Goal: Transaction & Acquisition: Obtain resource

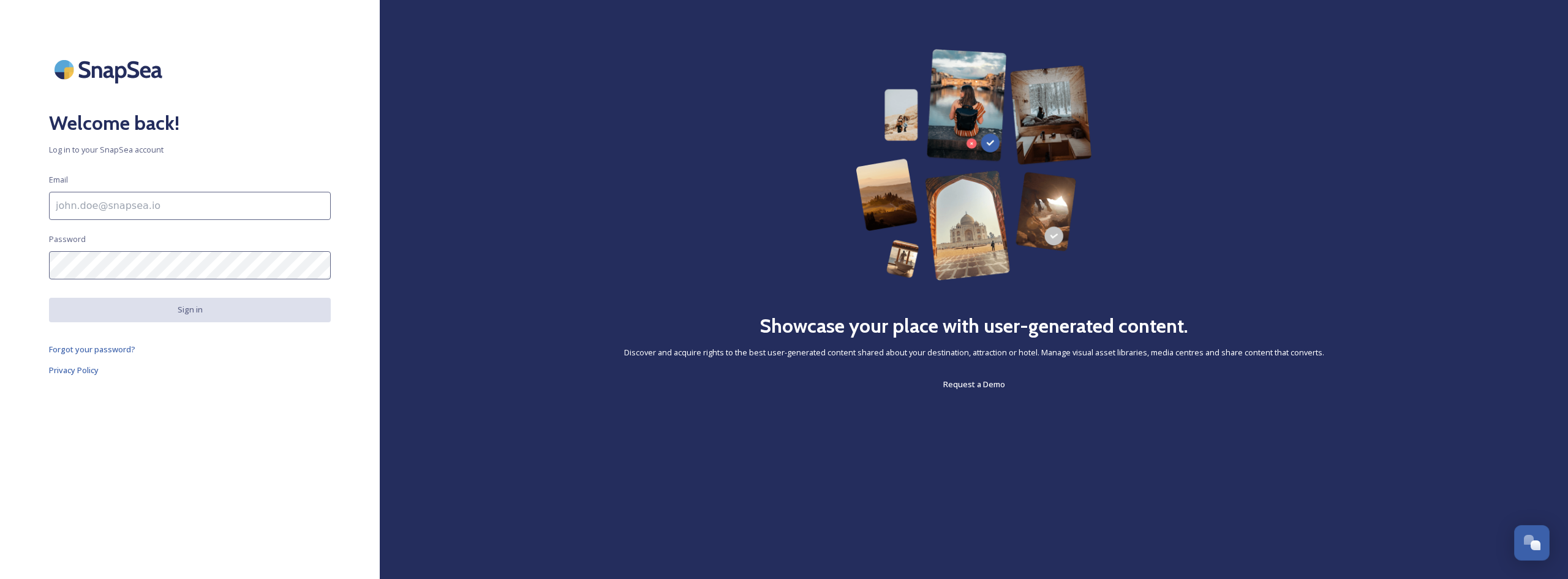
click at [128, 208] on input at bounding box center [190, 205] width 282 height 28
click at [82, 210] on input at bounding box center [190, 205] width 282 height 28
drag, startPoint x: 209, startPoint y: 206, endPoint x: 11, endPoint y: 202, distance: 198.0
click at [11, 202] on div "Welcome back! Log in to your SnapSea account Email [PERSON_NAME][EMAIL_ADDRESS]…" at bounding box center [190, 290] width 380 height 481
type input "[PERSON_NAME][EMAIL_ADDRESS][DOMAIN_NAME]"
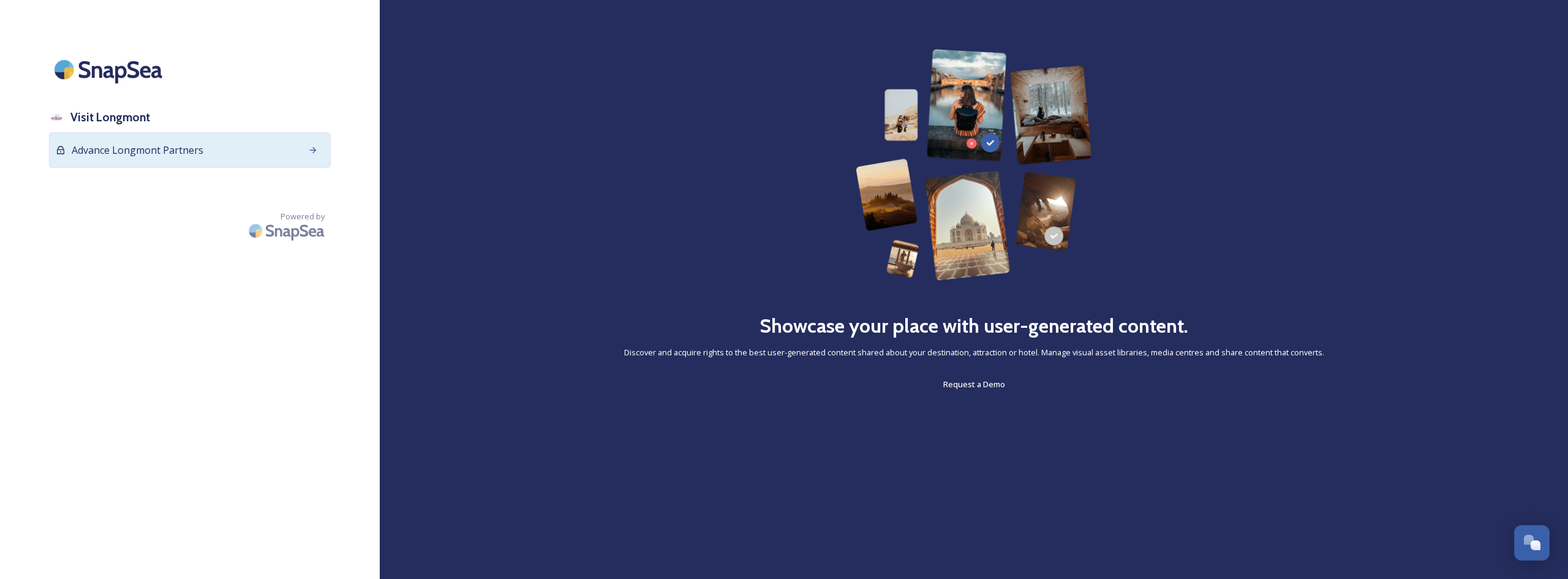
click at [314, 154] on icon at bounding box center [312, 149] width 10 height 10
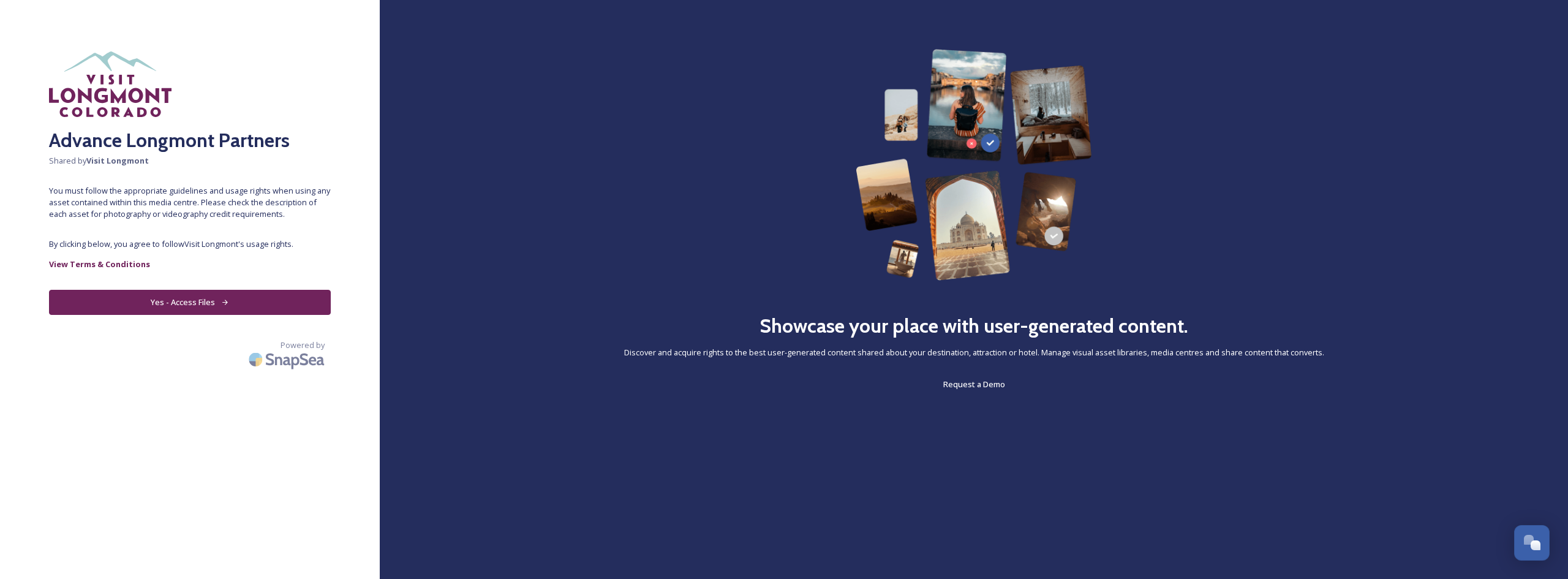
click at [241, 305] on button "Yes - Access Files" at bounding box center [190, 302] width 282 height 25
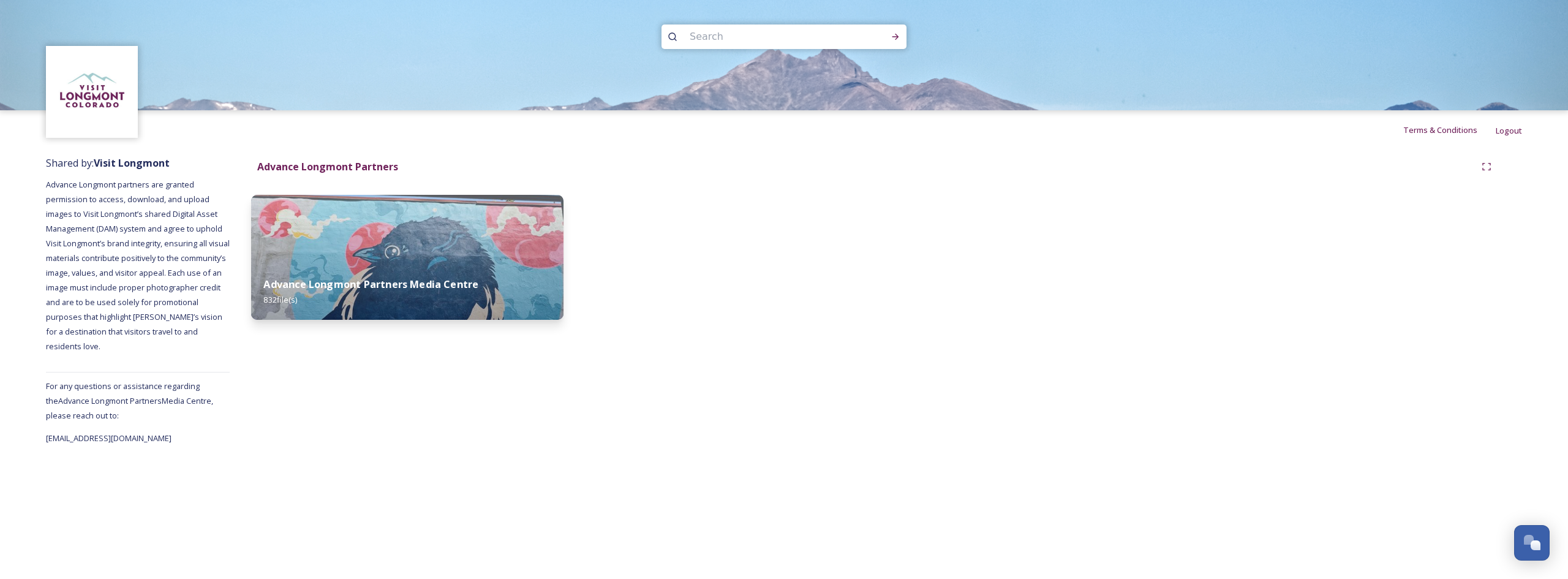
click at [485, 287] on div "Advance Longmont Partners Media Centre 832 file(s)" at bounding box center [408, 291] width 312 height 55
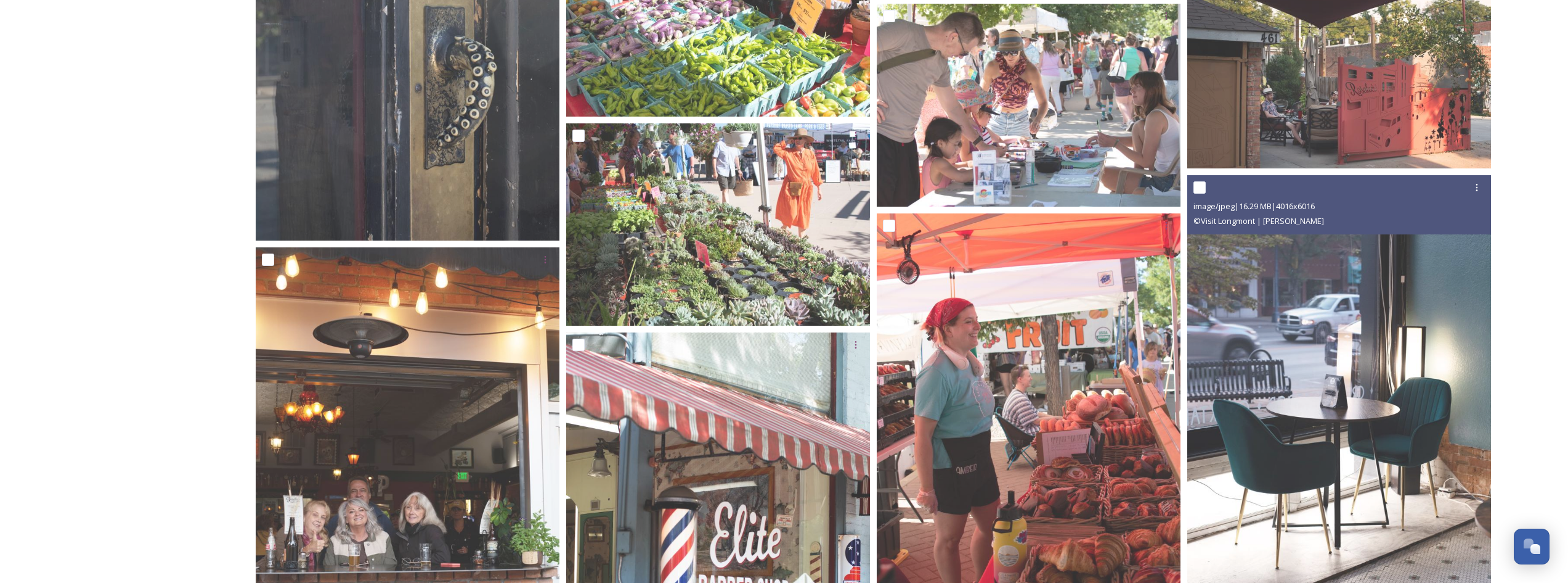
scroll to position [40779, 0]
